Goal: Transaction & Acquisition: Purchase product/service

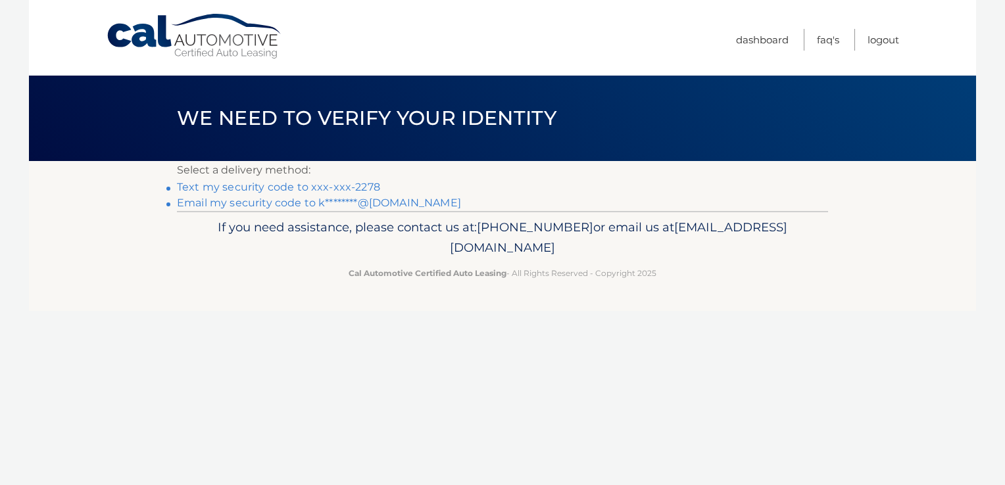
click at [332, 186] on link "Text my security code to xxx-xxx-2278" at bounding box center [278, 187] width 203 height 12
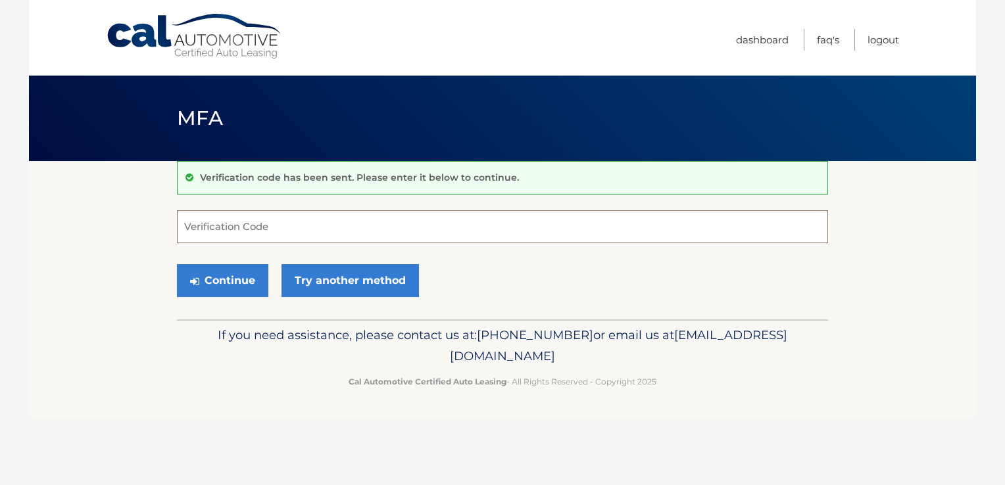
click at [313, 235] on input "Verification Code" at bounding box center [502, 226] width 651 height 33
type input "292807"
click at [229, 278] on button "Continue" at bounding box center [222, 280] width 91 height 33
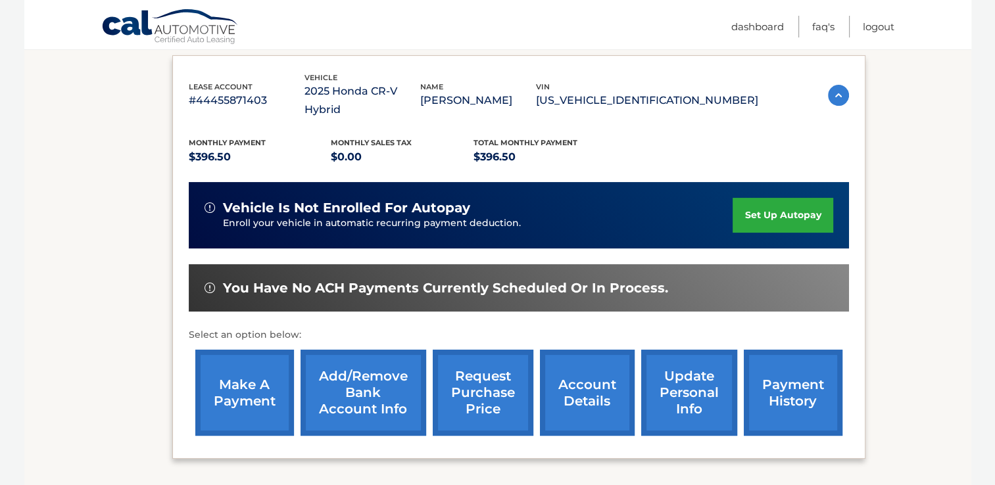
scroll to position [216, 0]
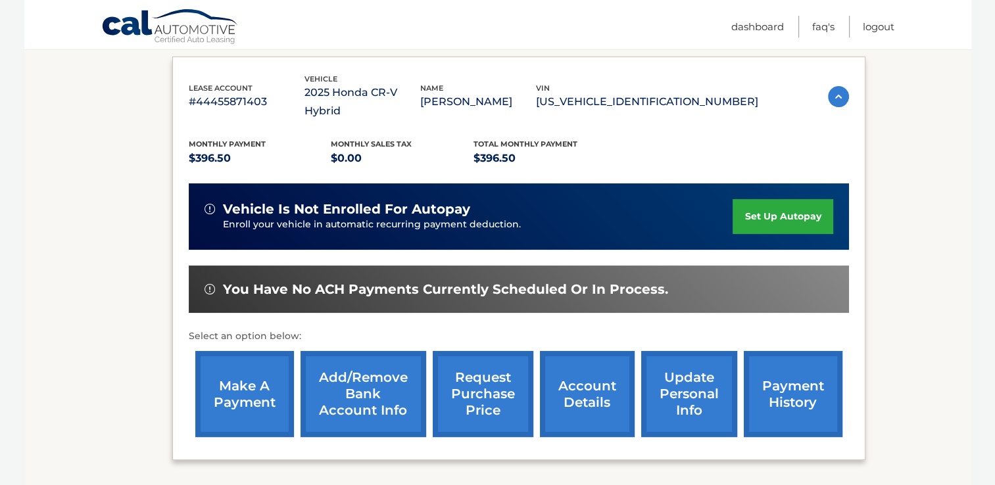
click at [249, 391] on link "make a payment" at bounding box center [244, 394] width 99 height 86
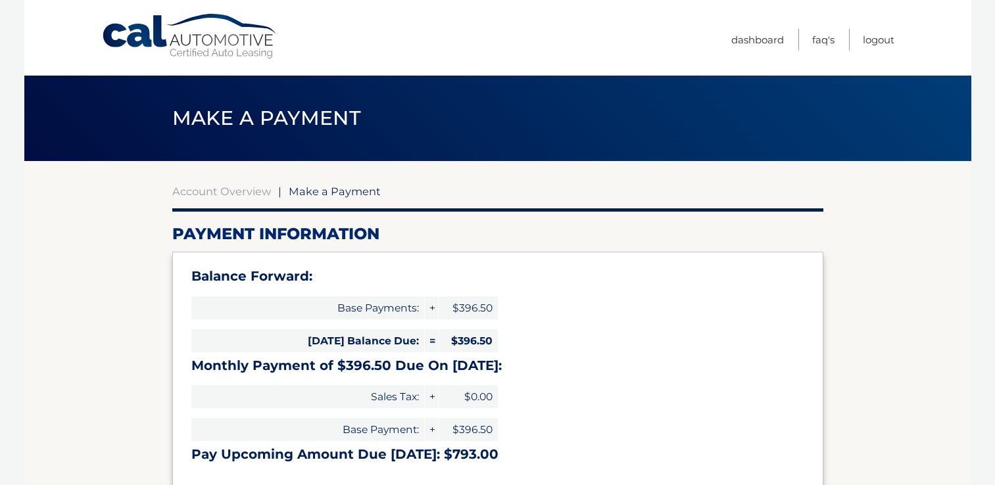
select select "ZDczYjQ0M2MtOThmYy00OTk2LWFiZGItNDg3Yjc0YjA5MTlm"
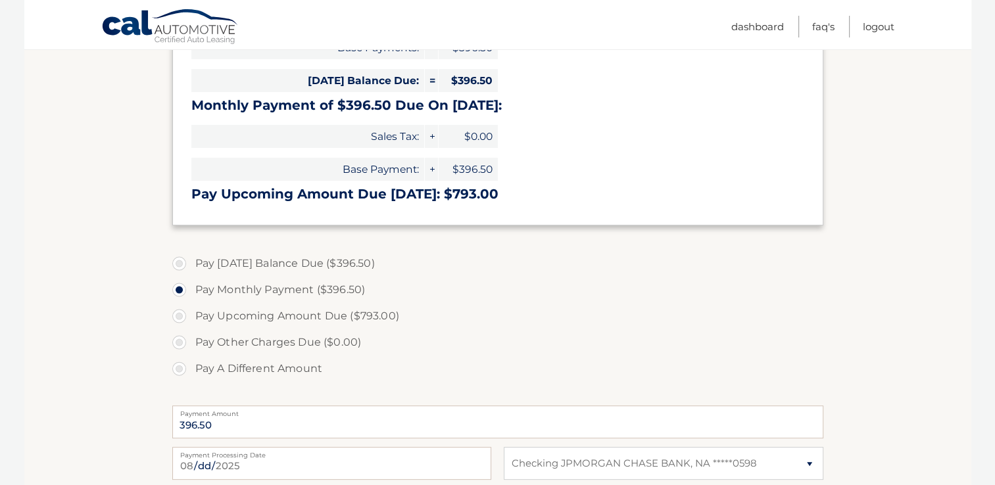
scroll to position [260, 0]
click at [181, 266] on label "Pay Today's Balance Due ($396.50)" at bounding box center [497, 264] width 651 height 26
click at [181, 266] on input "Pay Today's Balance Due ($396.50)" at bounding box center [184, 261] width 13 height 21
radio input "true"
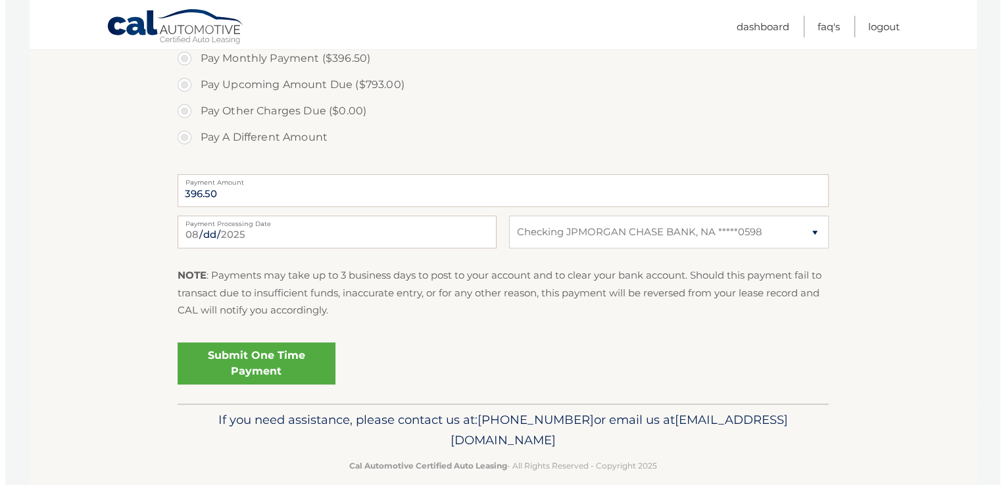
scroll to position [492, 0]
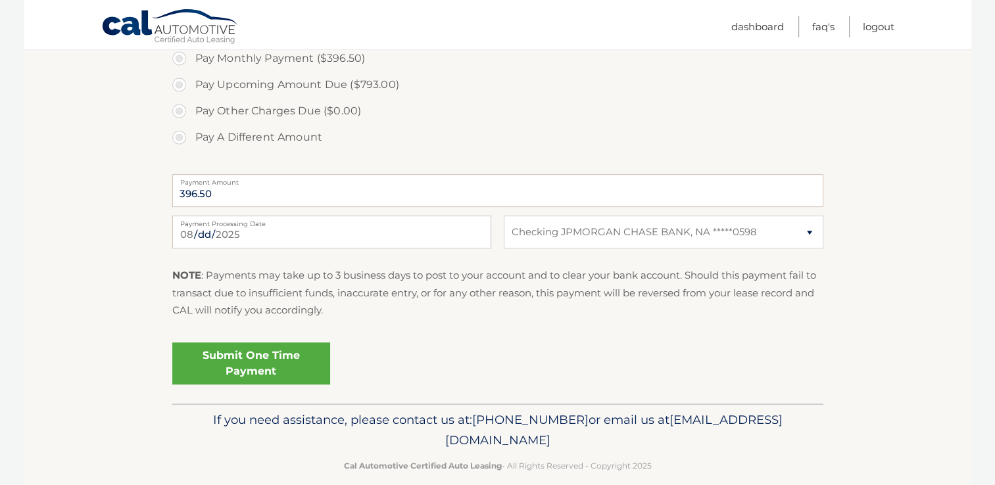
click at [271, 356] on link "Submit One Time Payment" at bounding box center [251, 364] width 158 height 42
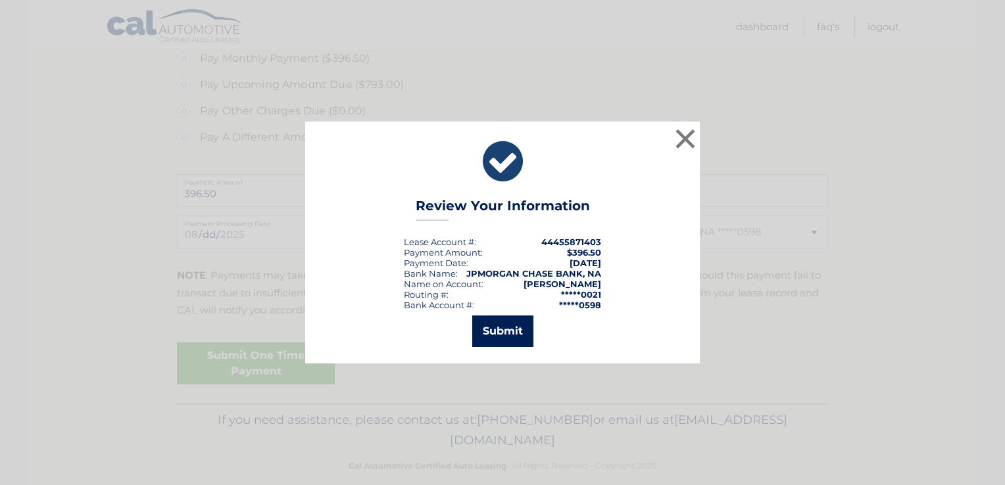
click at [505, 329] on button "Submit" at bounding box center [502, 332] width 61 height 32
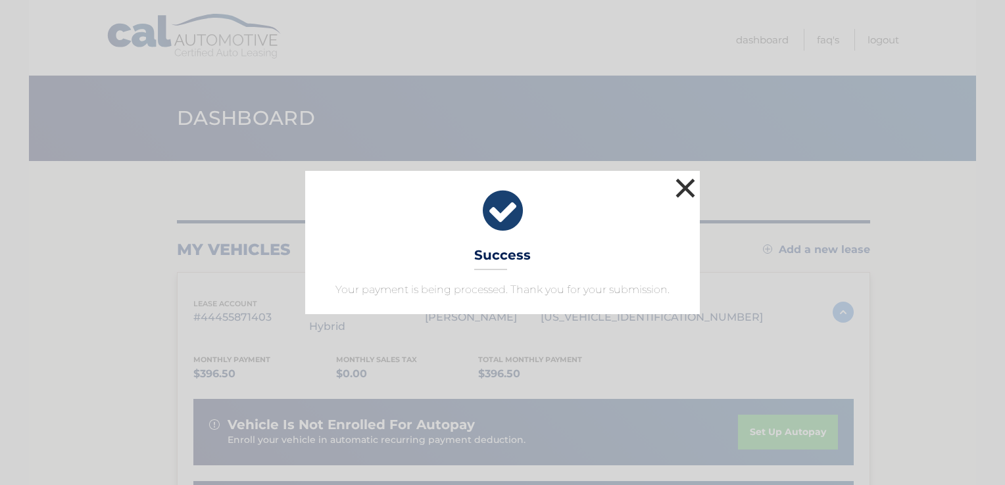
click at [688, 187] on button "×" at bounding box center [685, 188] width 26 height 26
